Goal: Task Accomplishment & Management: Manage account settings

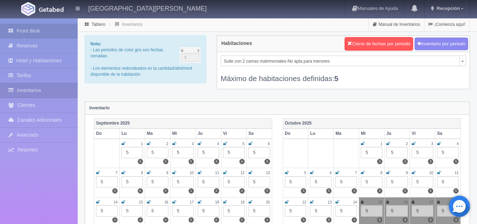
click at [38, 34] on link "Front desk" at bounding box center [39, 31] width 78 height 14
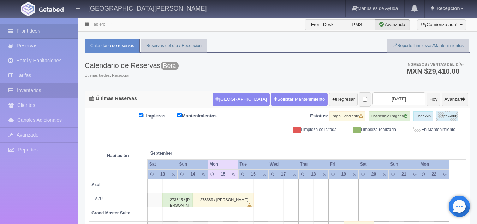
click at [34, 87] on link "Inventarios" at bounding box center [39, 90] width 78 height 14
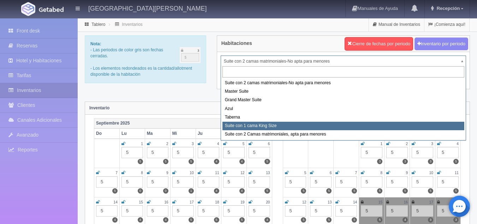
select select "1921"
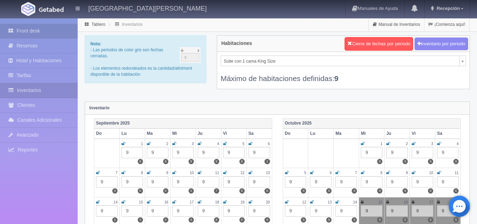
click at [51, 32] on link "Front desk" at bounding box center [39, 31] width 78 height 14
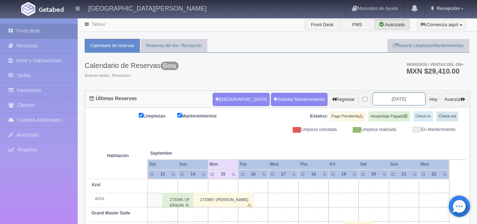
click at [402, 98] on input "2025-09-15" at bounding box center [399, 98] width 53 height 13
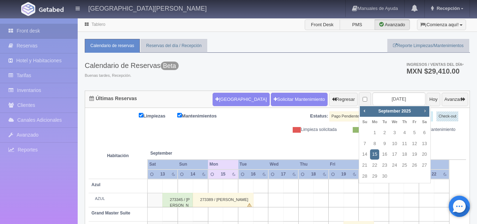
click at [424, 112] on span "Next" at bounding box center [425, 111] width 6 height 6
click at [404, 177] on link "30" at bounding box center [404, 176] width 9 height 10
type input "2025-10-30"
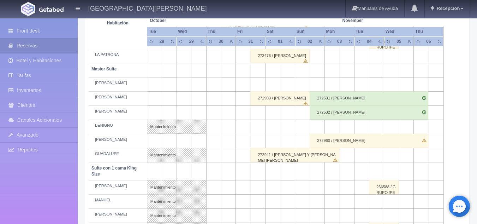
scroll to position [229, 0]
click at [37, 87] on link "Inventarios" at bounding box center [39, 90] width 78 height 14
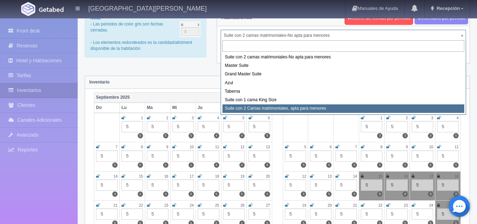
scroll to position [26, 0]
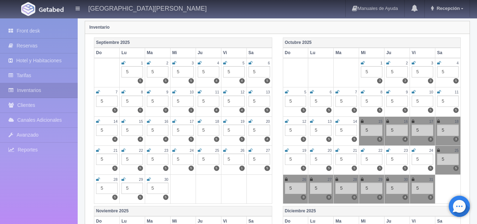
scroll to position [0, 0]
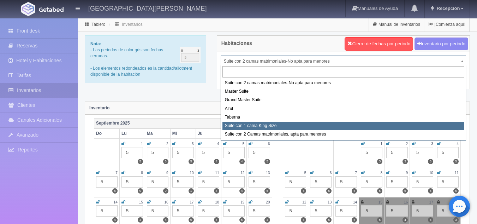
select select "1921"
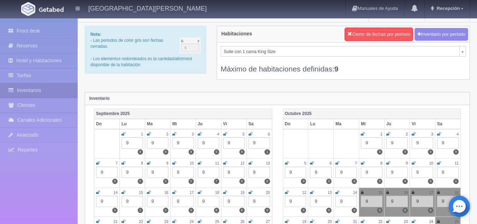
scroll to position [7, 0]
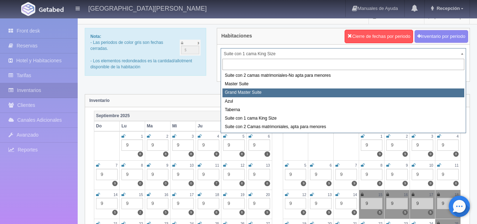
select select "1918"
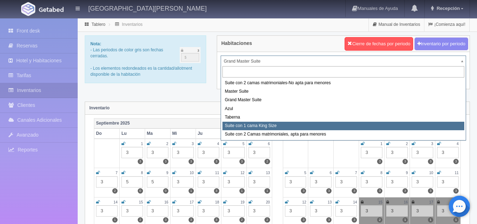
select select "1921"
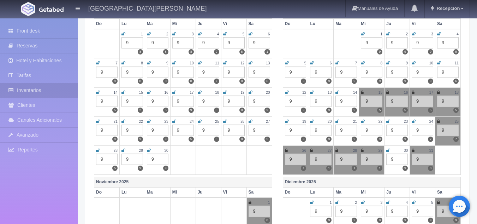
scroll to position [110, 0]
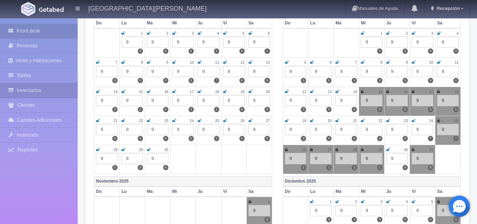
click at [48, 29] on link "Front desk" at bounding box center [39, 31] width 78 height 14
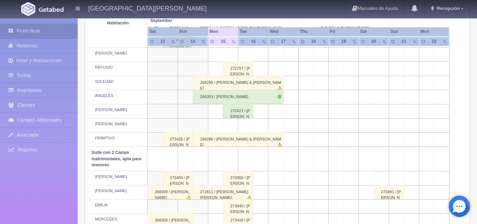
scroll to position [389, 0]
click at [239, 115] on div "272627 / [PERSON_NAME]" at bounding box center [238, 111] width 30 height 14
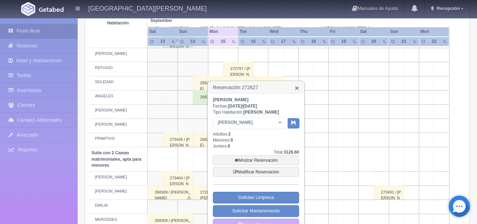
click at [297, 86] on link "×" at bounding box center [297, 87] width 4 height 7
